Goal: Information Seeking & Learning: Learn about a topic

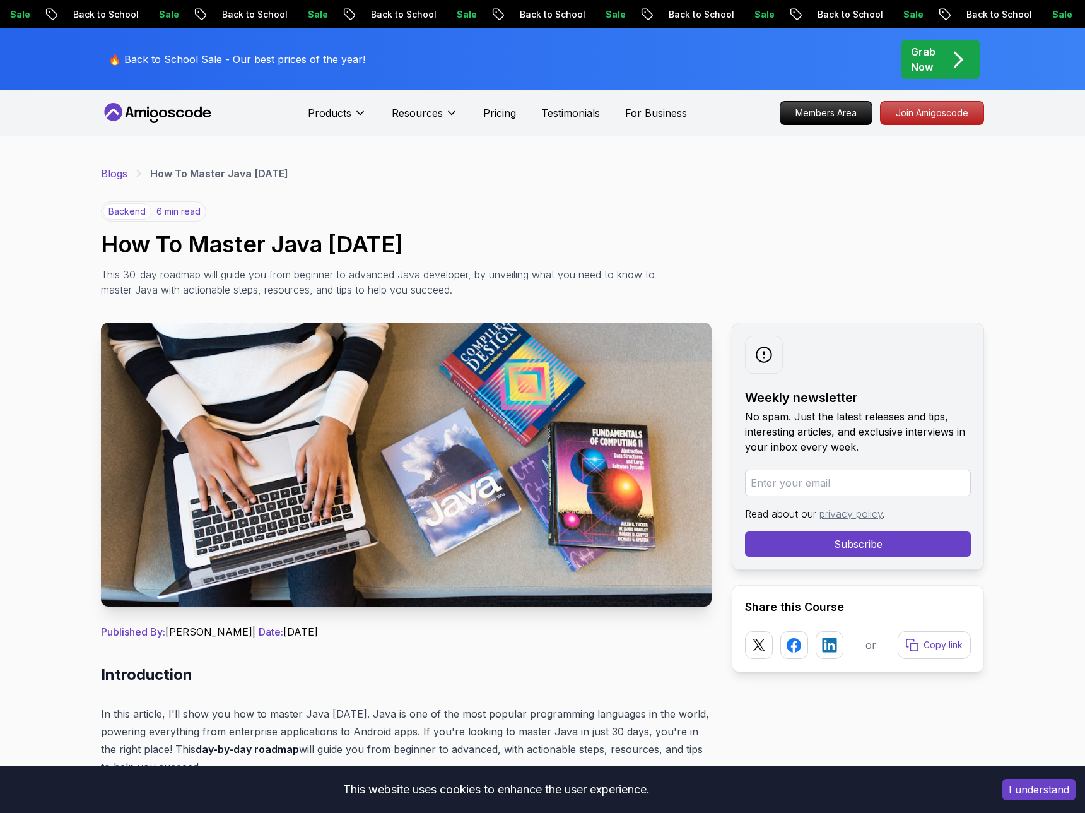
click at [119, 174] on link "Blogs" at bounding box center [114, 173] width 27 height 15
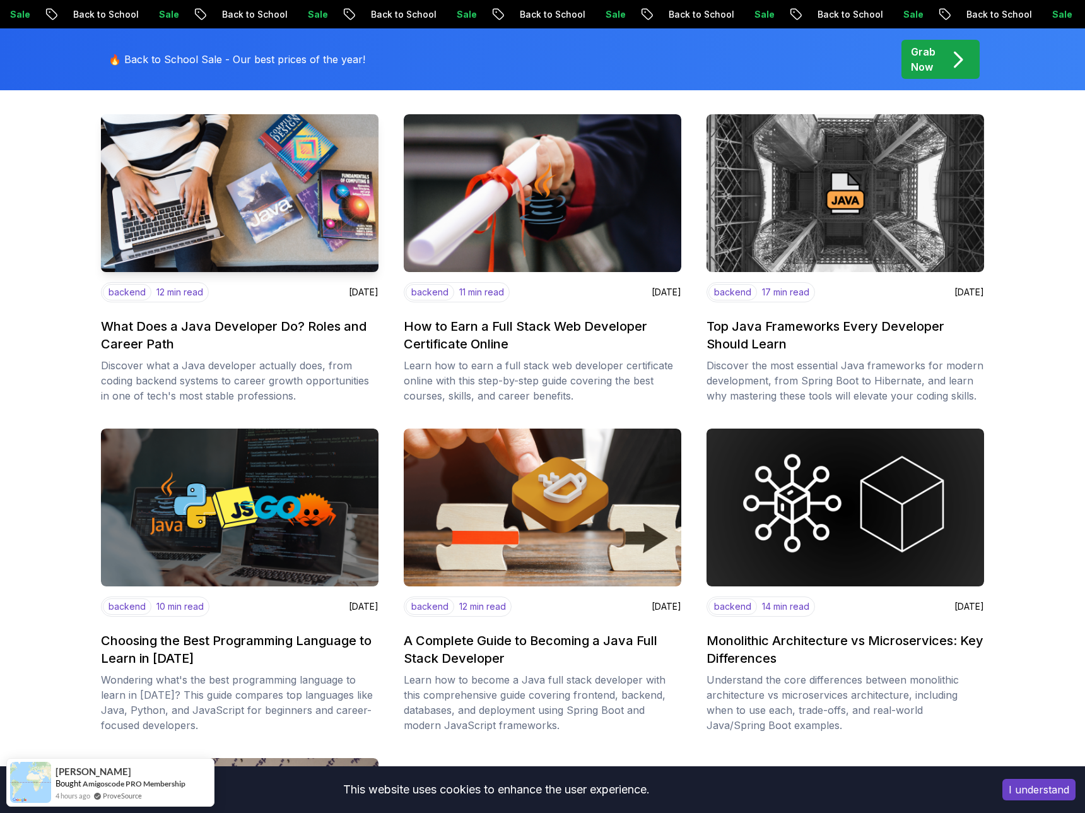
scroll to position [213, 0]
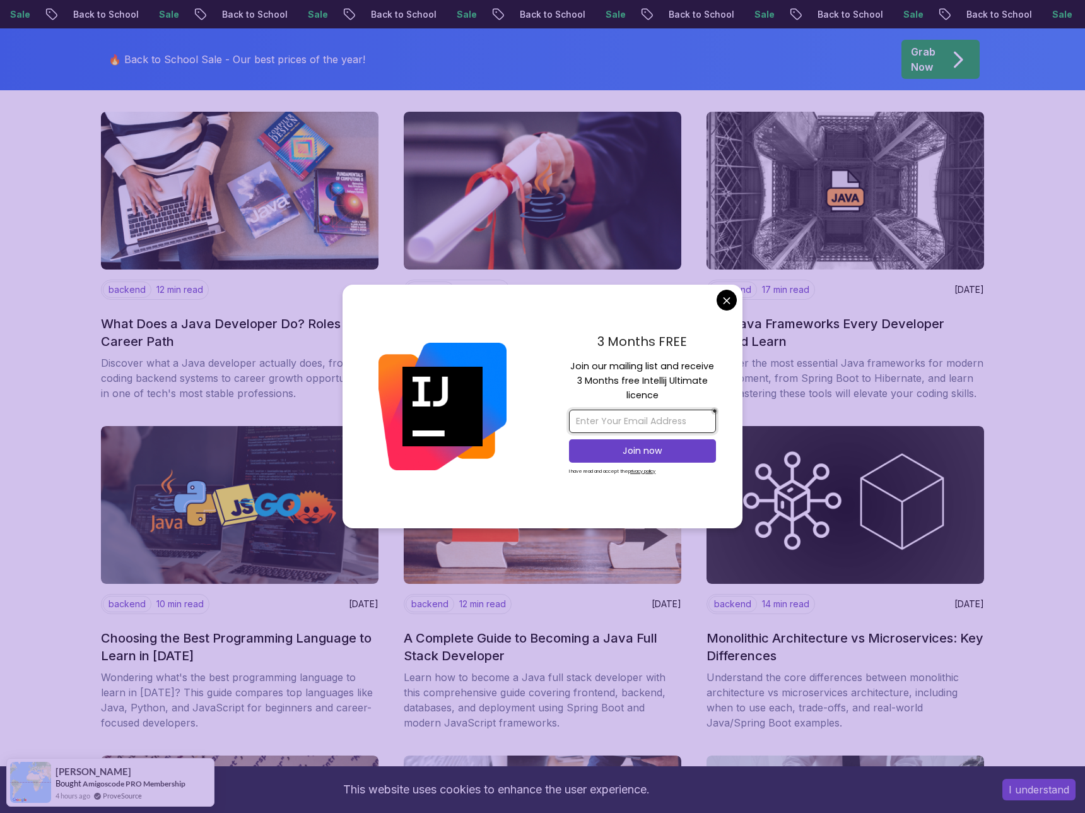
click at [624, 422] on input "email" at bounding box center [642, 421] width 147 height 23
type input "codewitholivier@gmail.com"
click at [639, 452] on p "Join now" at bounding box center [642, 450] width 119 height 13
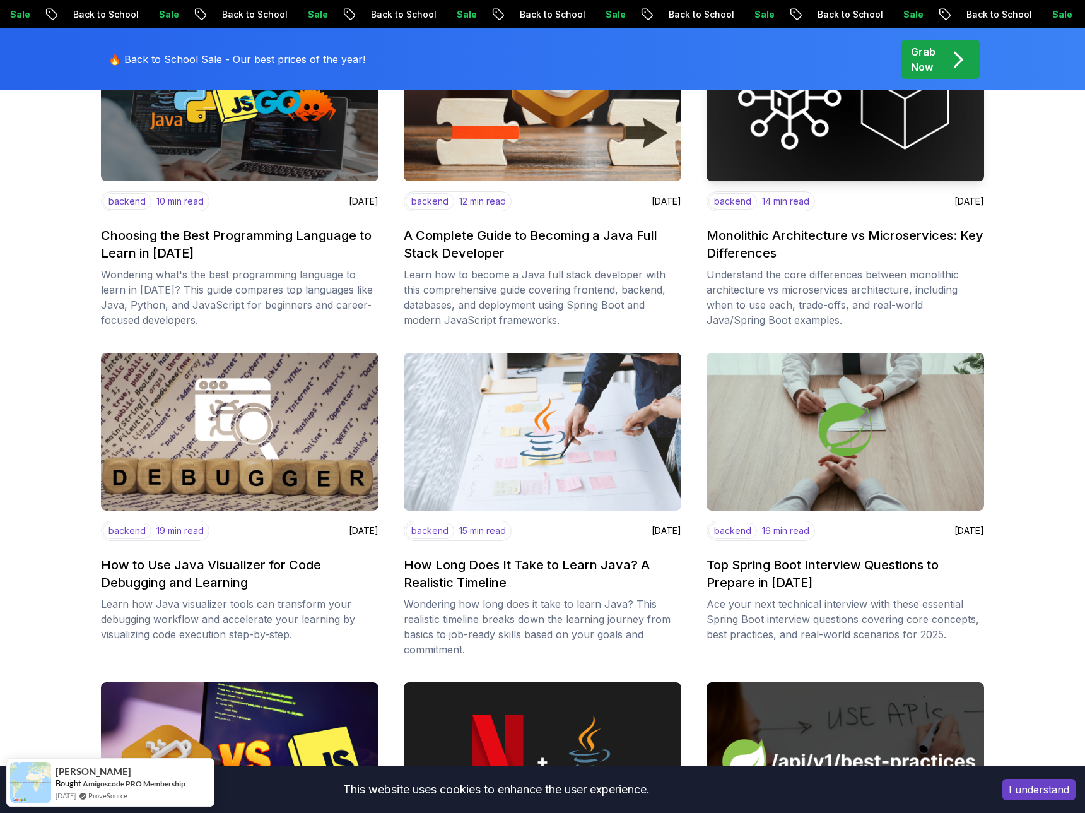
scroll to position [617, 0]
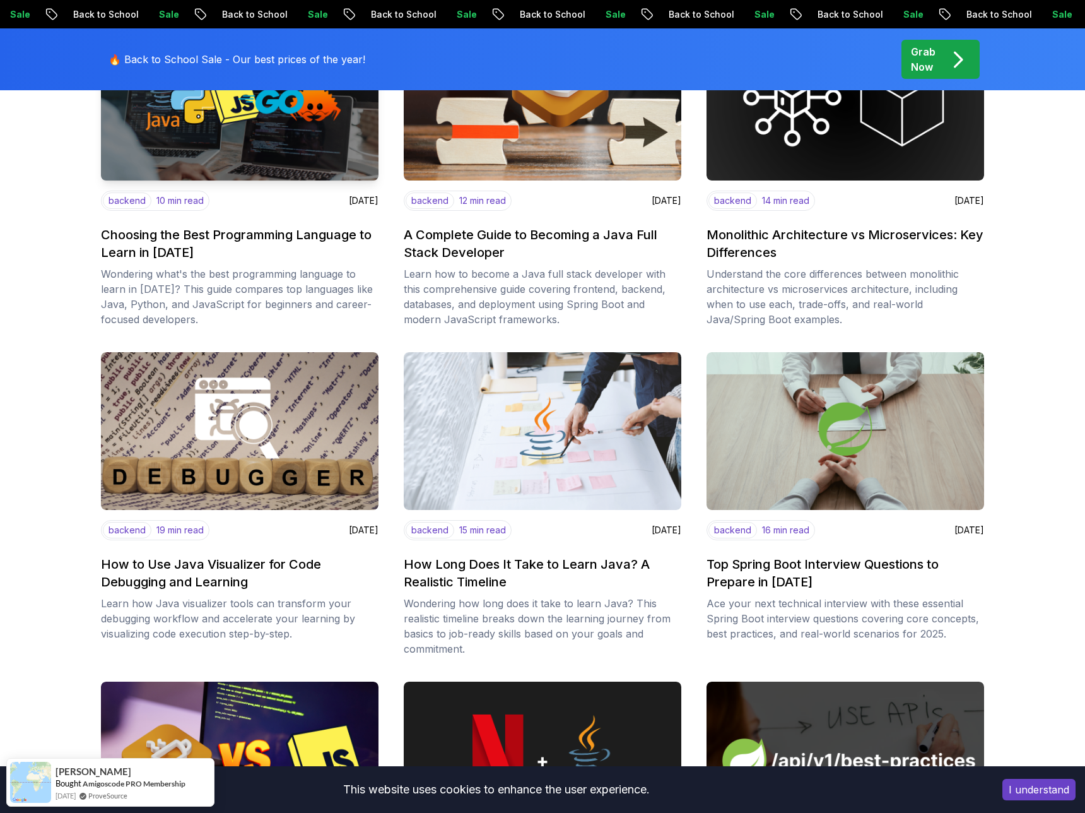
click at [245, 237] on h2 "Choosing the Best Programming Language to Learn in 2025" at bounding box center [240, 243] width 278 height 35
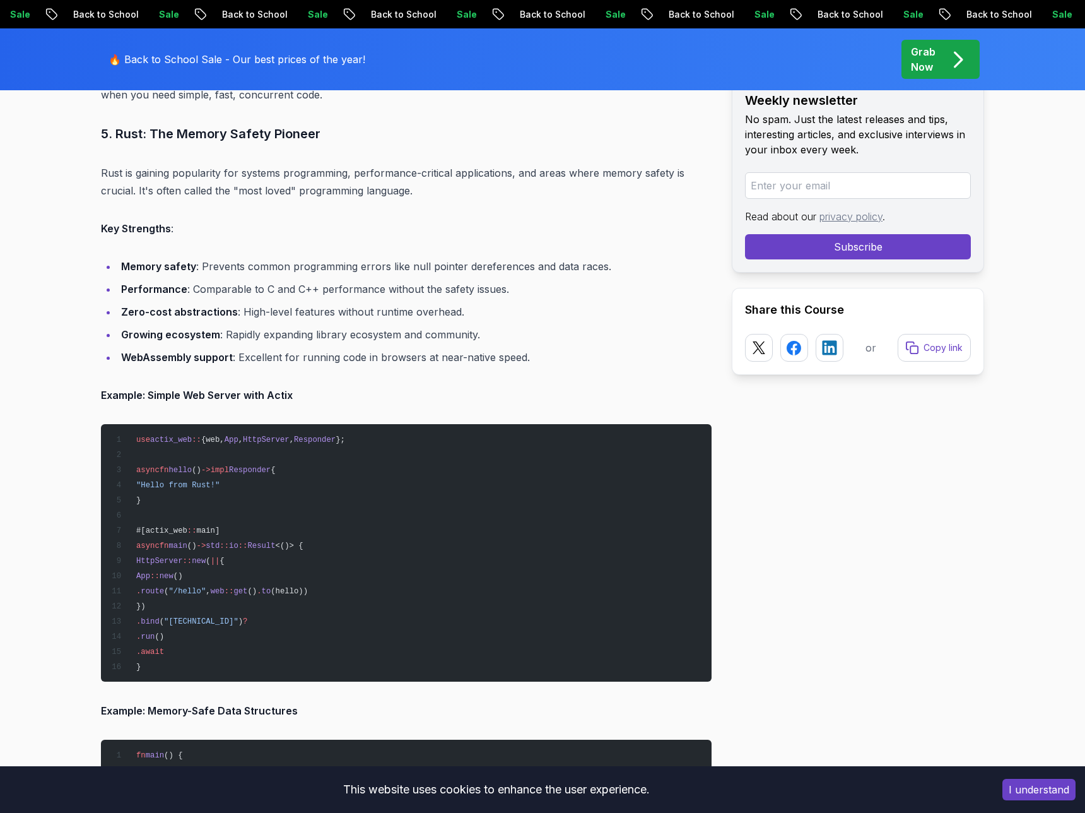
scroll to position [4372, 0]
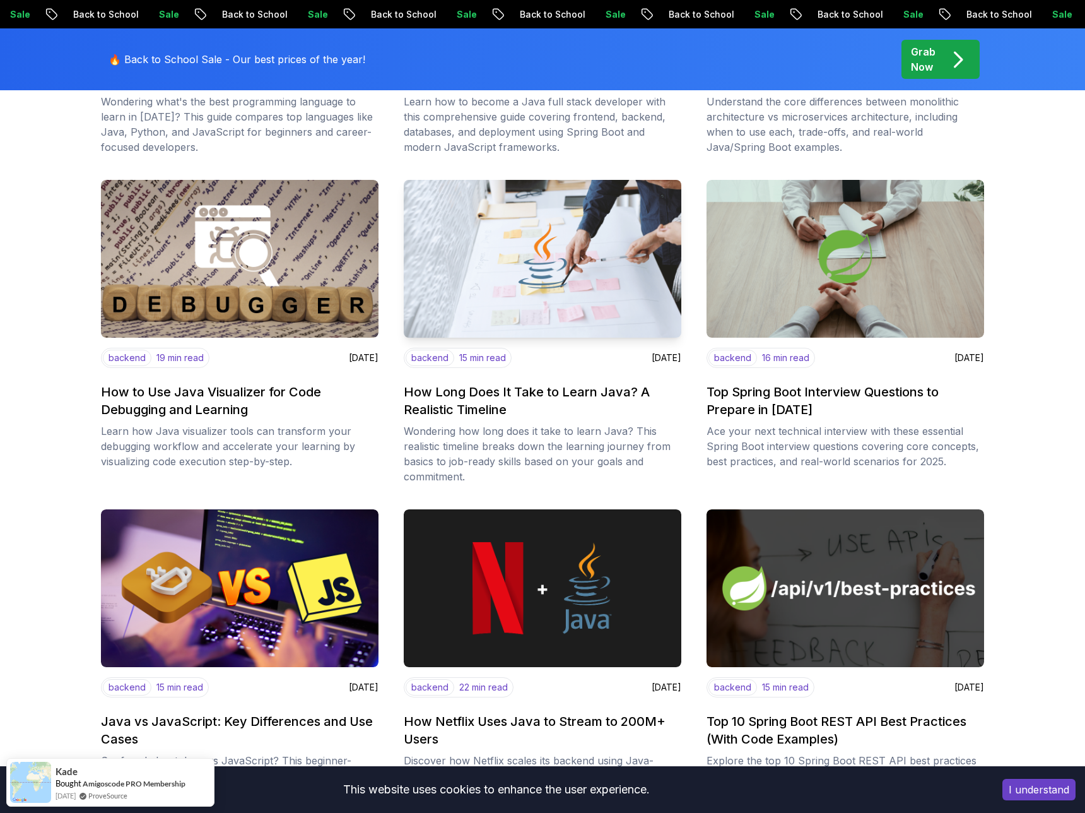
scroll to position [754, 0]
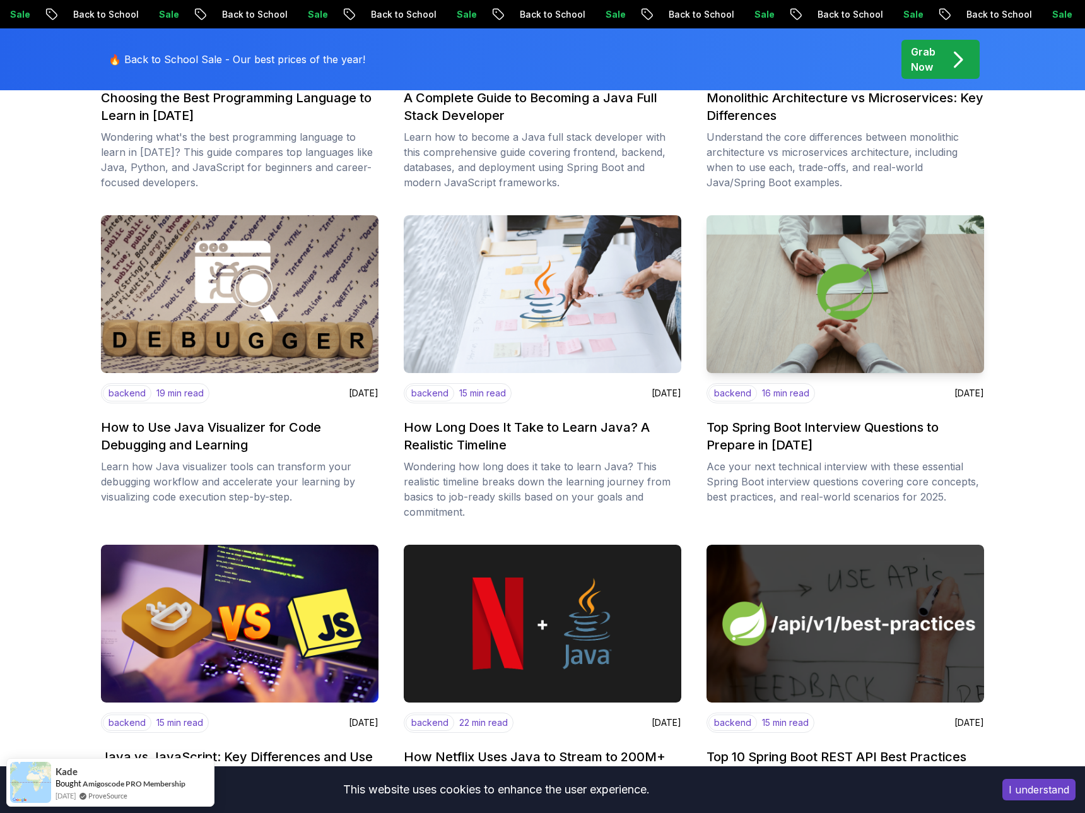
click at [795, 429] on h2 "Top Spring Boot Interview Questions to Prepare in 2025" at bounding box center [846, 435] width 278 height 35
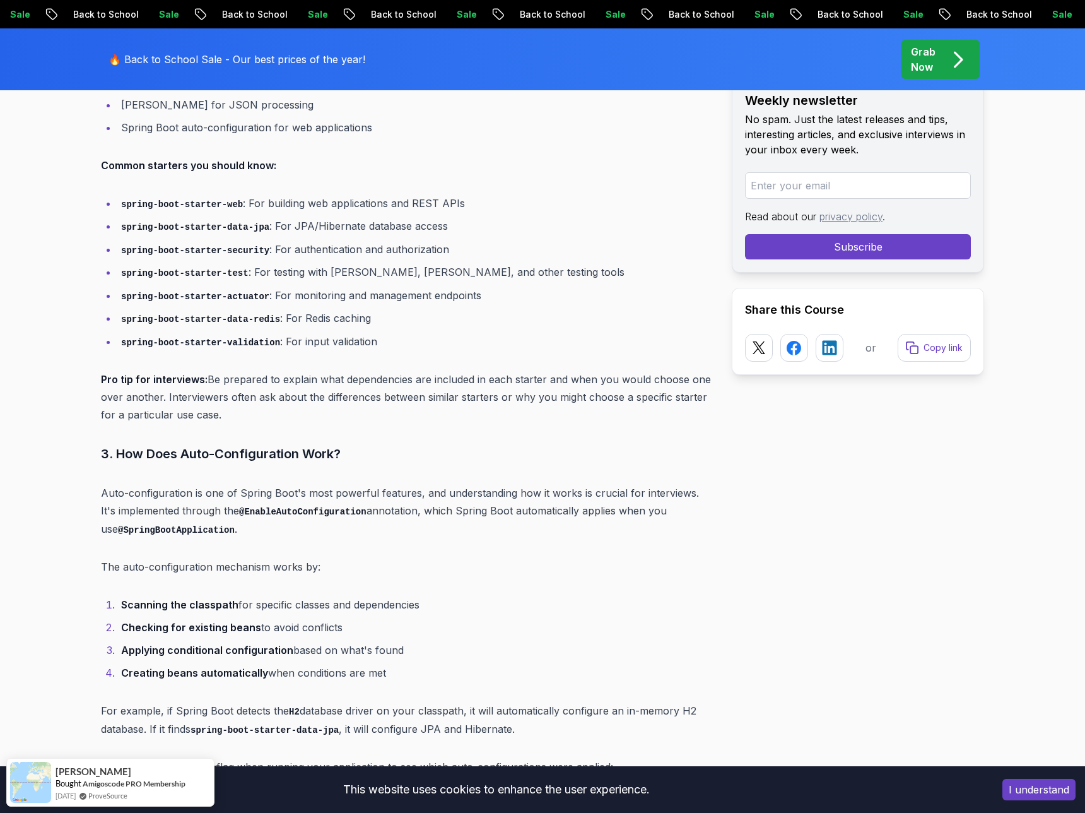
scroll to position [1986, 0]
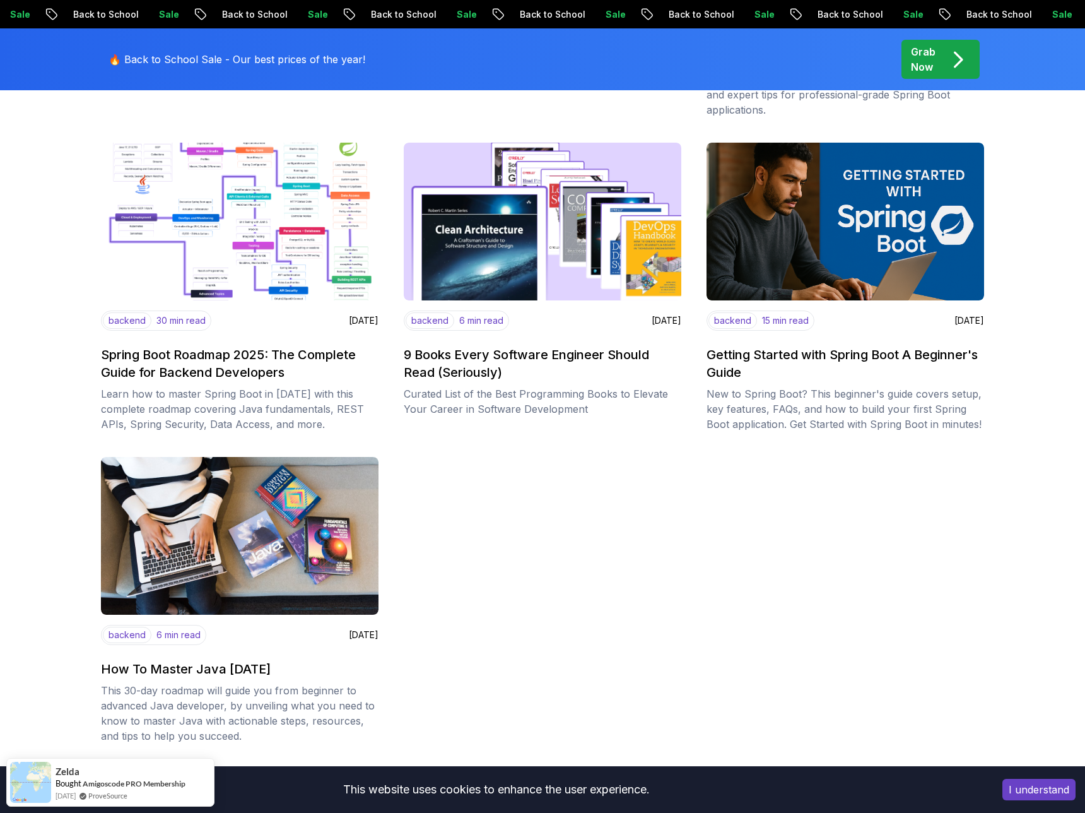
scroll to position [1503, 0]
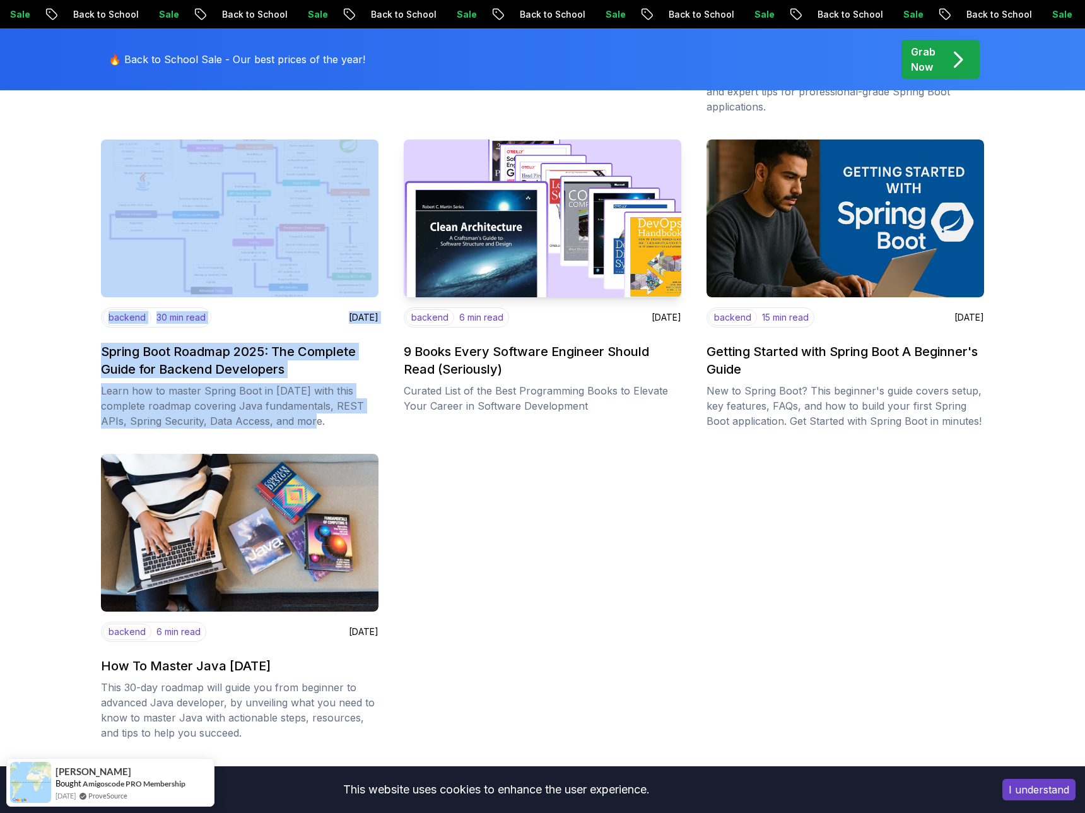
click at [492, 353] on h2 "9 Books Every Software Engineer Should Read (Seriously)" at bounding box center [543, 360] width 278 height 35
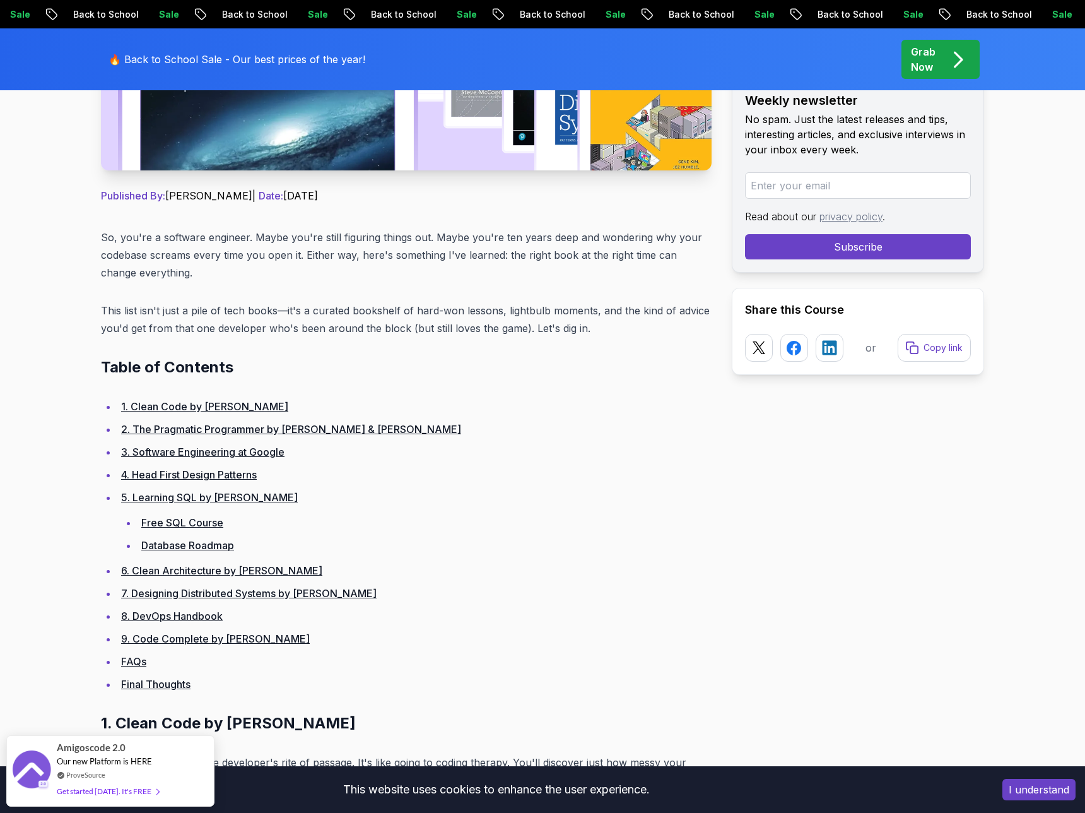
scroll to position [447, 0]
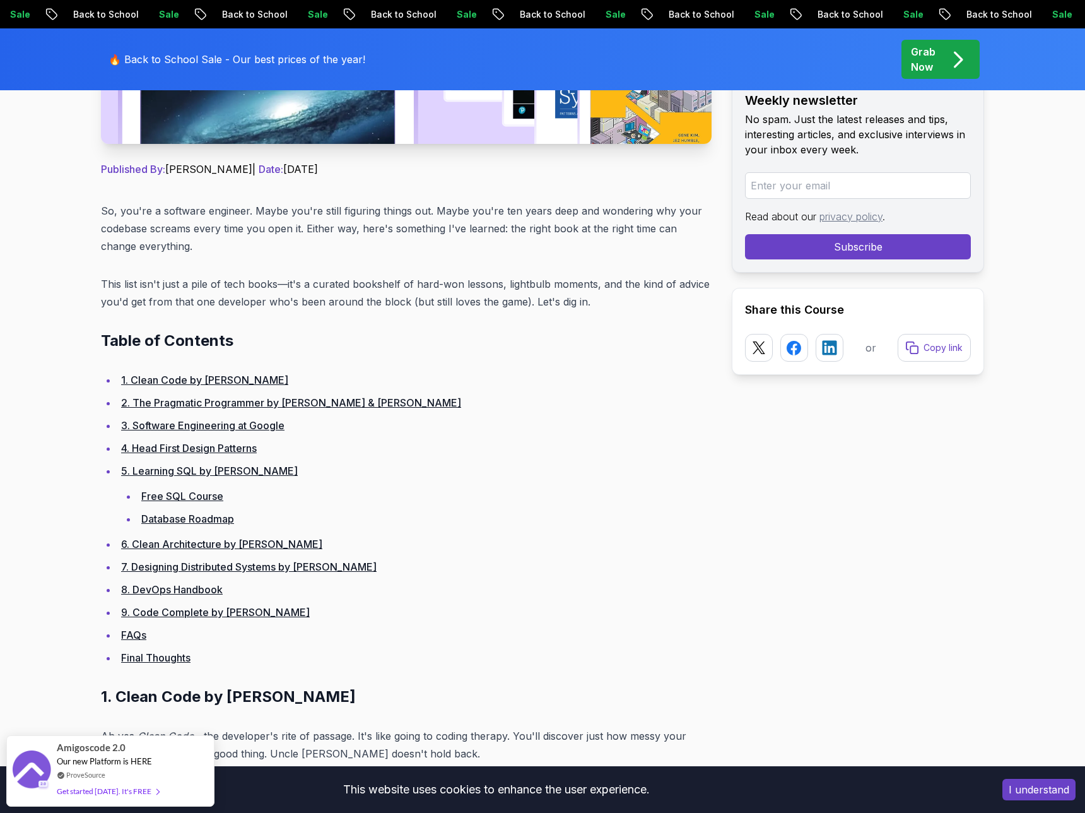
click at [247, 401] on link "2. The Pragmatic Programmer by David Thomas & Andrew Hunt" at bounding box center [291, 402] width 340 height 13
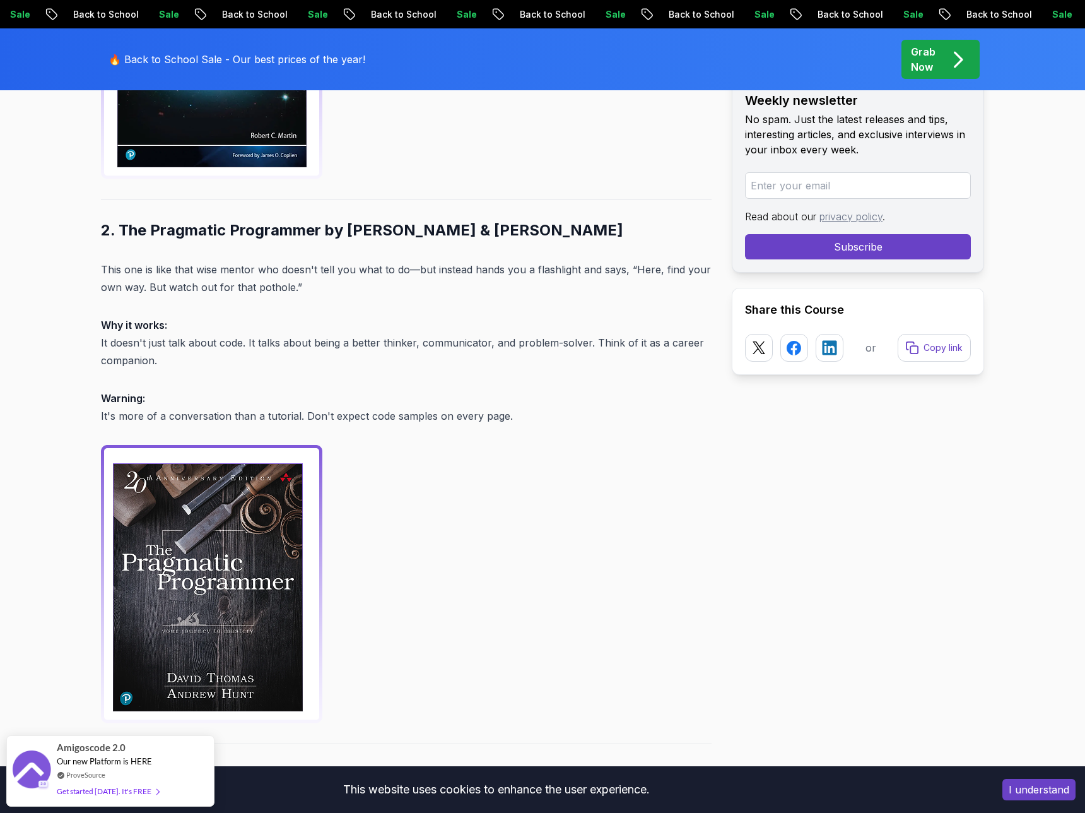
scroll to position [1460, 0]
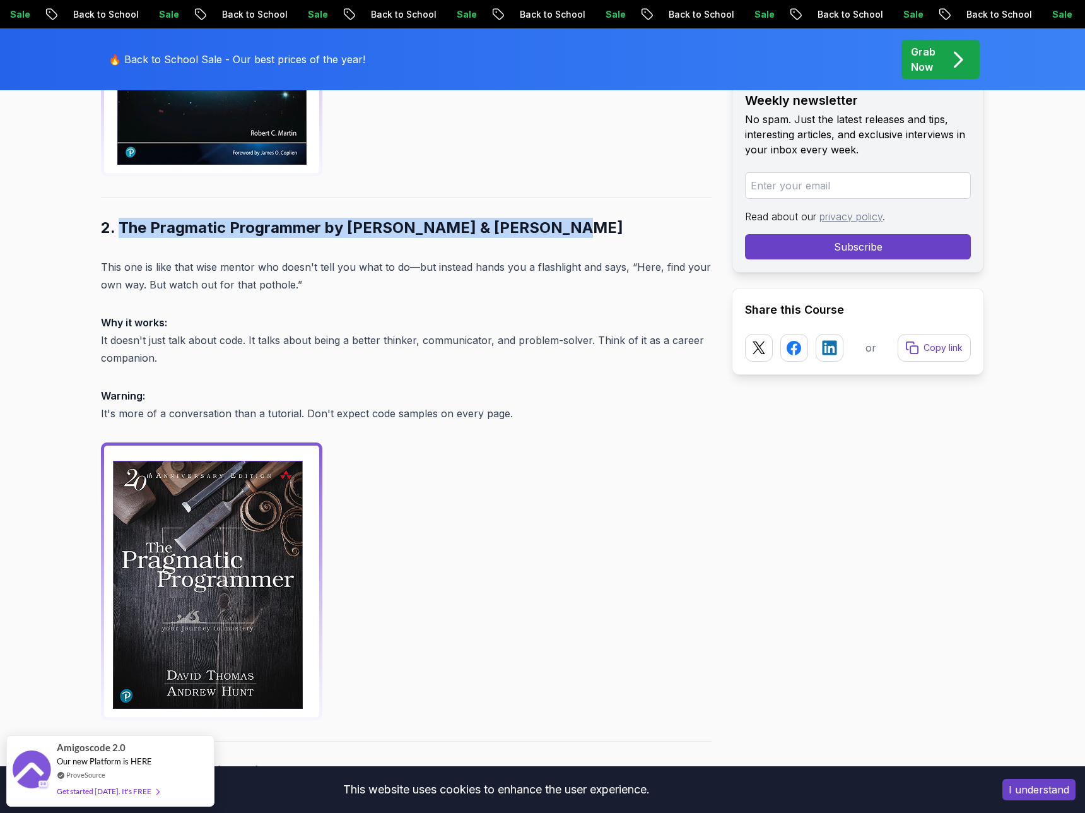
drag, startPoint x: 120, startPoint y: 207, endPoint x: 576, endPoint y: 218, distance: 455.8
click at [576, 218] on h2 "2. The Pragmatic Programmer by David Thomas & Andrew Hunt" at bounding box center [406, 228] width 611 height 20
copy h2 "The Pragmatic Programmer by David Thomas & Andrew Hunt"
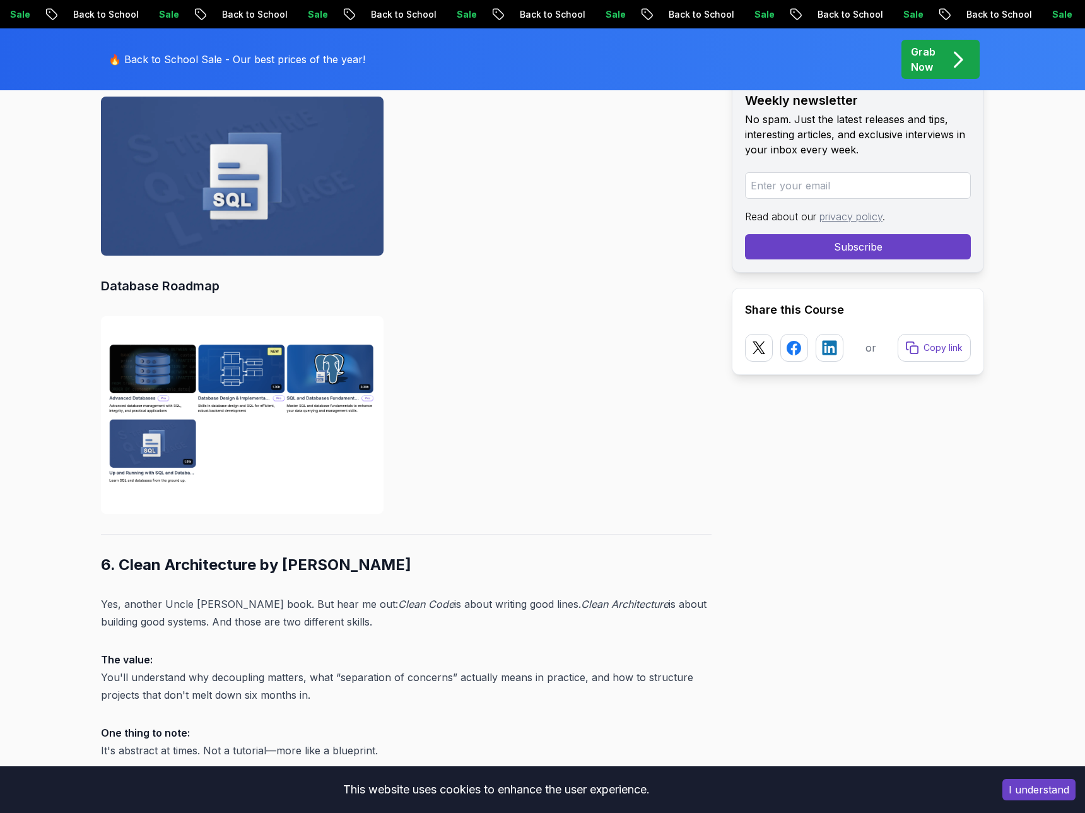
scroll to position [3645, 0]
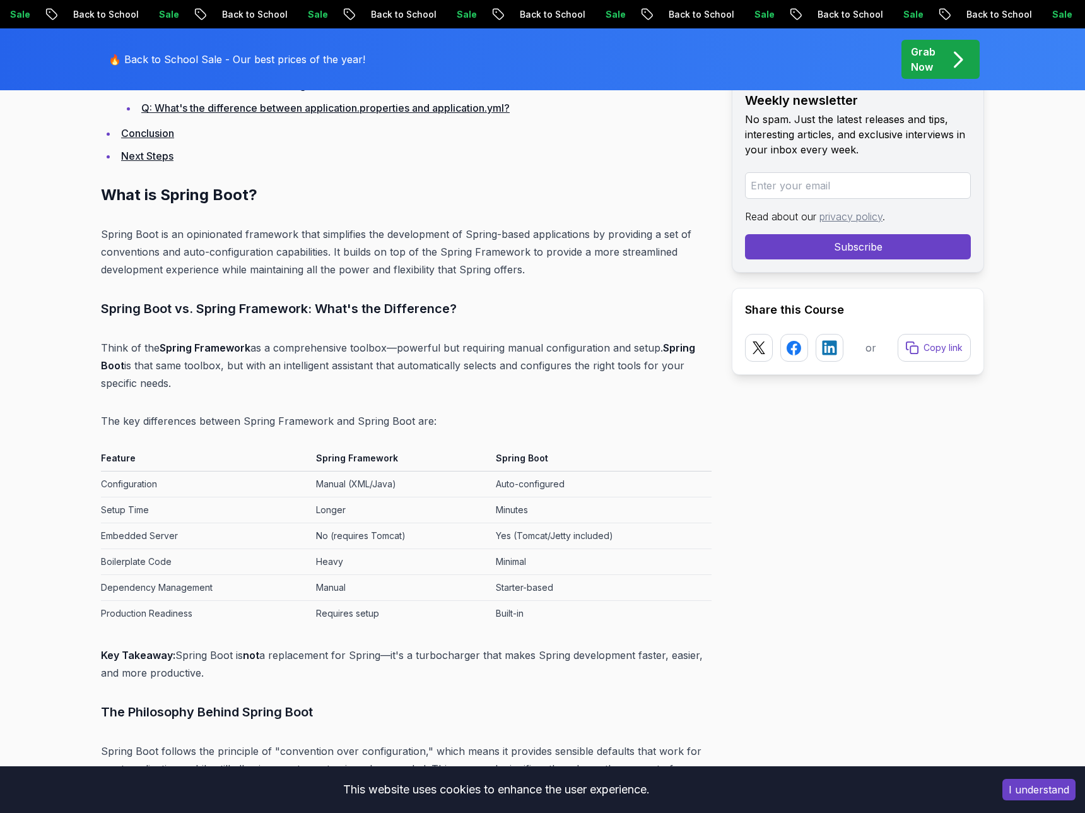
scroll to position [1659, 0]
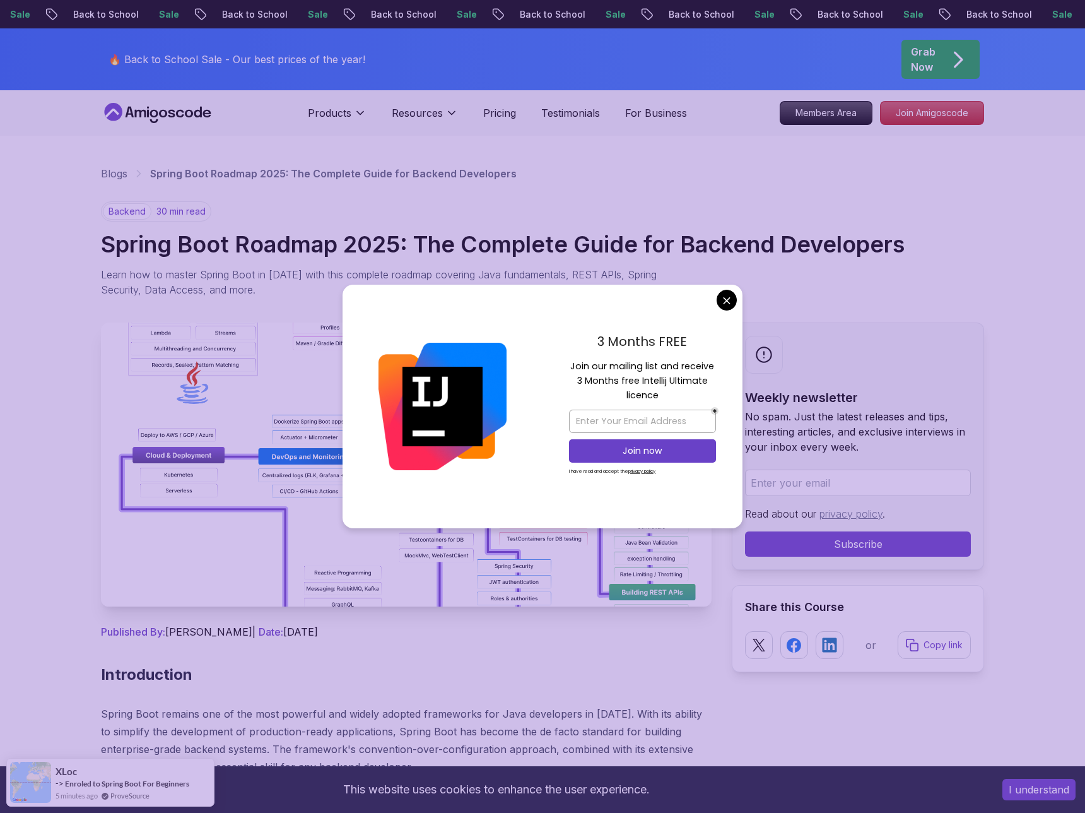
click at [411, 267] on p "Learn how to master Spring Boot in [DATE] with this complete roadmap covering J…" at bounding box center [383, 282] width 565 height 30
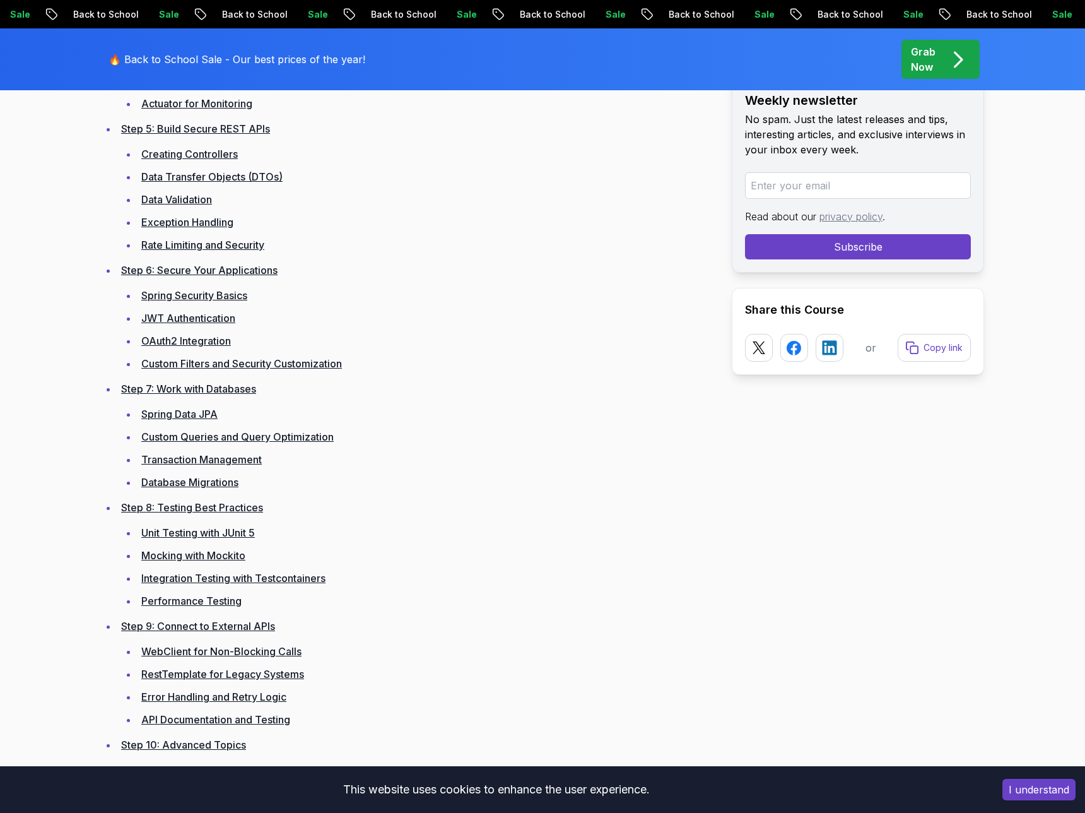
scroll to position [2377, 0]
